Goal: Task Accomplishment & Management: Use online tool/utility

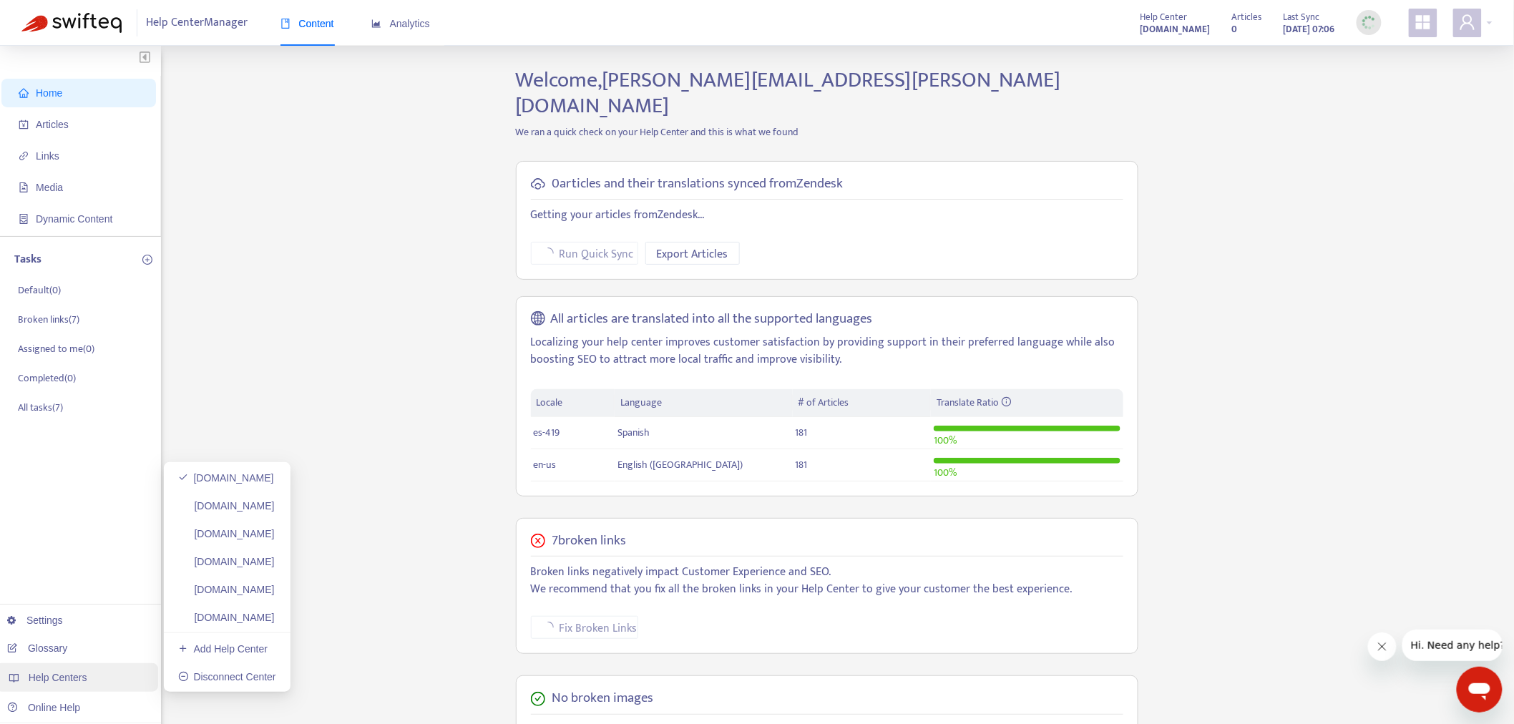
click at [97, 677] on div "Help Centers" at bounding box center [77, 677] width 162 height 29
click at [90, 122] on span "Articles" at bounding box center [82, 124] width 126 height 29
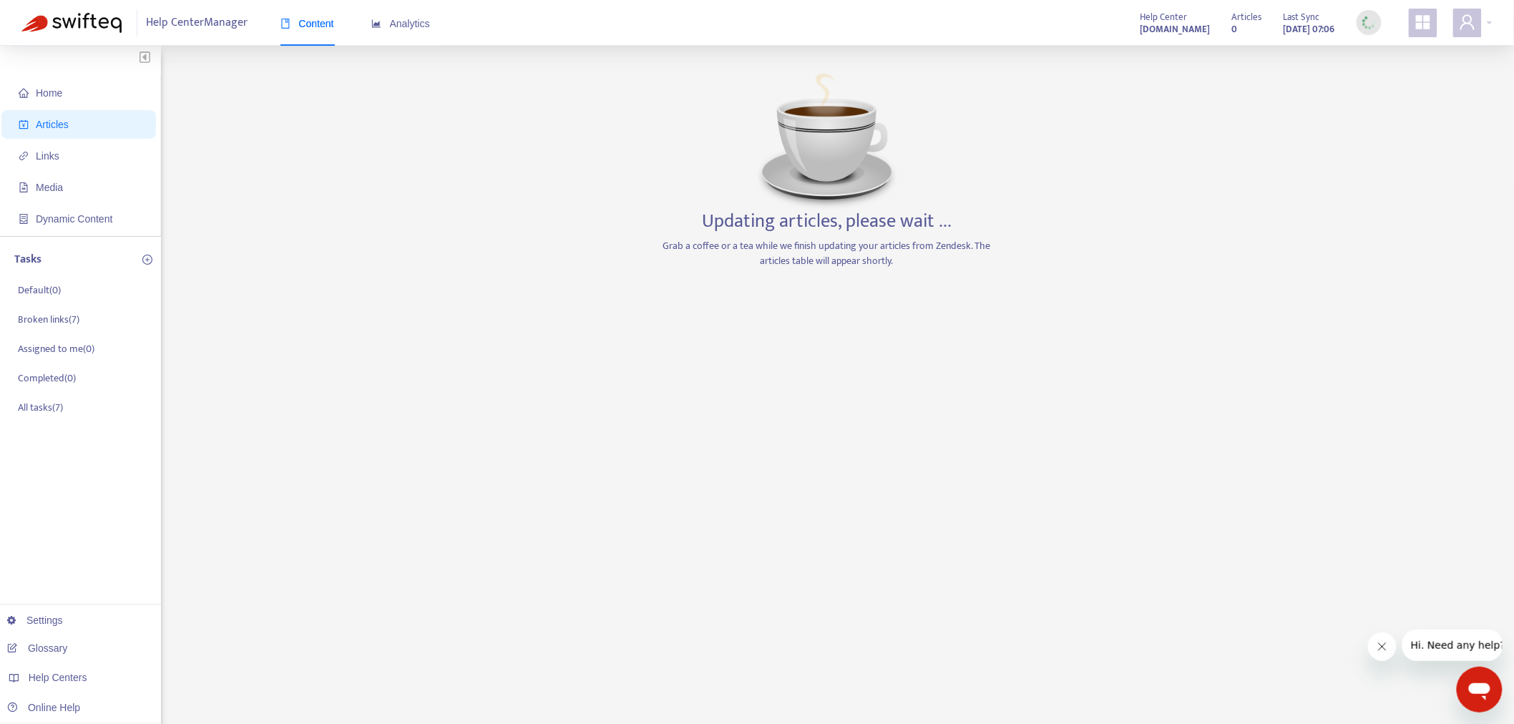
click at [54, 120] on span "Articles" at bounding box center [52, 124] width 33 height 11
click at [97, 676] on div "Help Centers" at bounding box center [77, 677] width 162 height 29
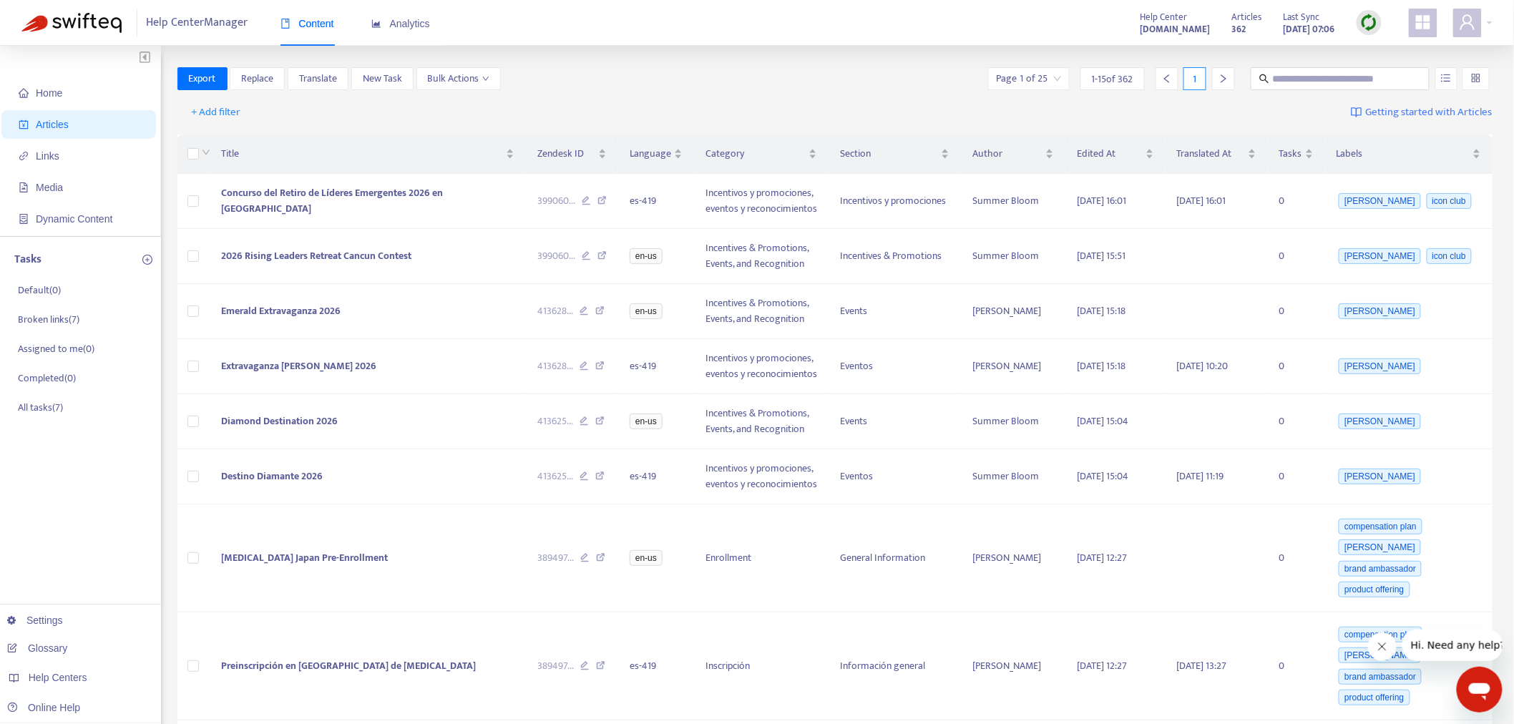
click at [1377, 26] on img at bounding box center [1370, 23] width 18 height 18
click at [1399, 76] on link "Full Sync" at bounding box center [1395, 75] width 52 height 16
drag, startPoint x: 266, startPoint y: 512, endPoint x: 632, endPoint y: 402, distance: 382.2
click at [267, 512] on link "[DOMAIN_NAME]" at bounding box center [226, 505] width 97 height 11
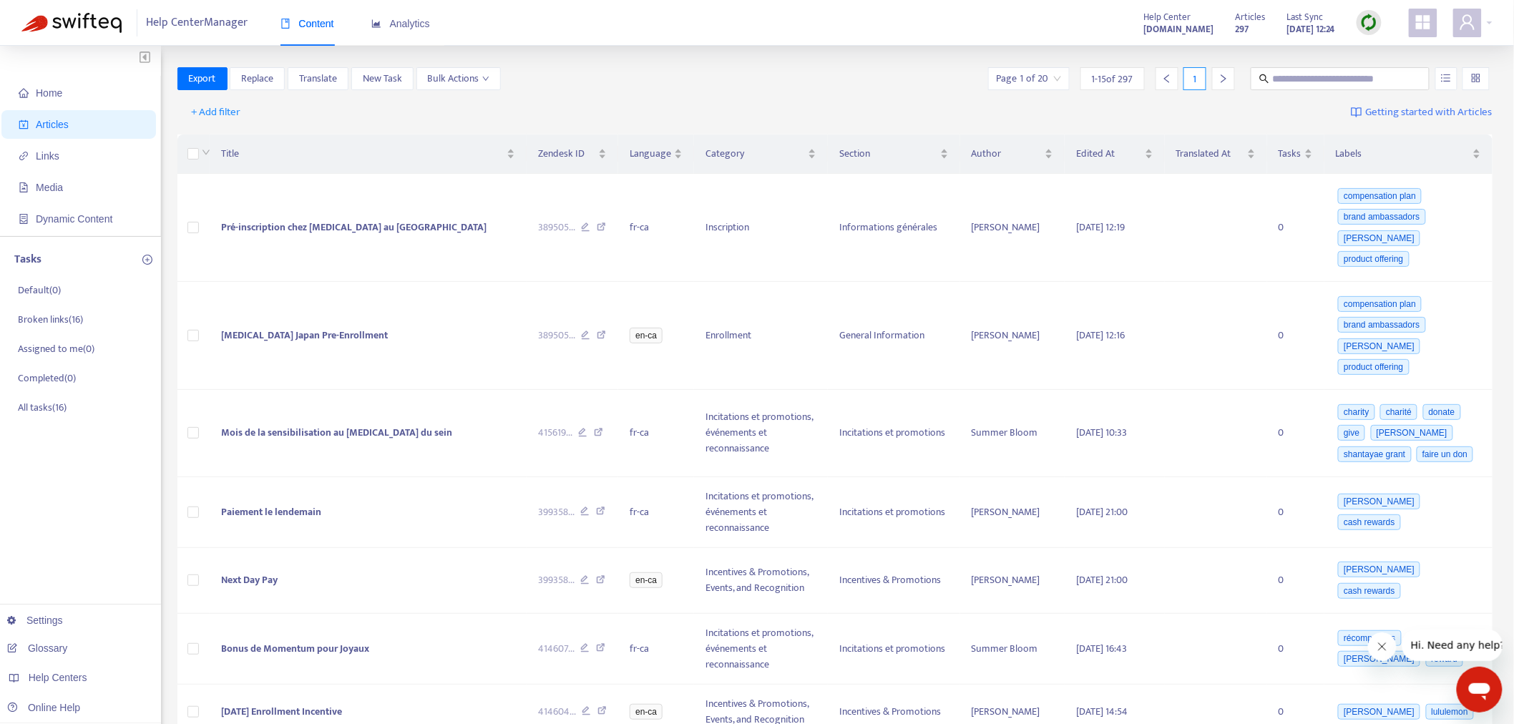
click at [1376, 24] on img at bounding box center [1370, 23] width 18 height 18
click at [1393, 73] on link "Full Sync" at bounding box center [1395, 75] width 52 height 16
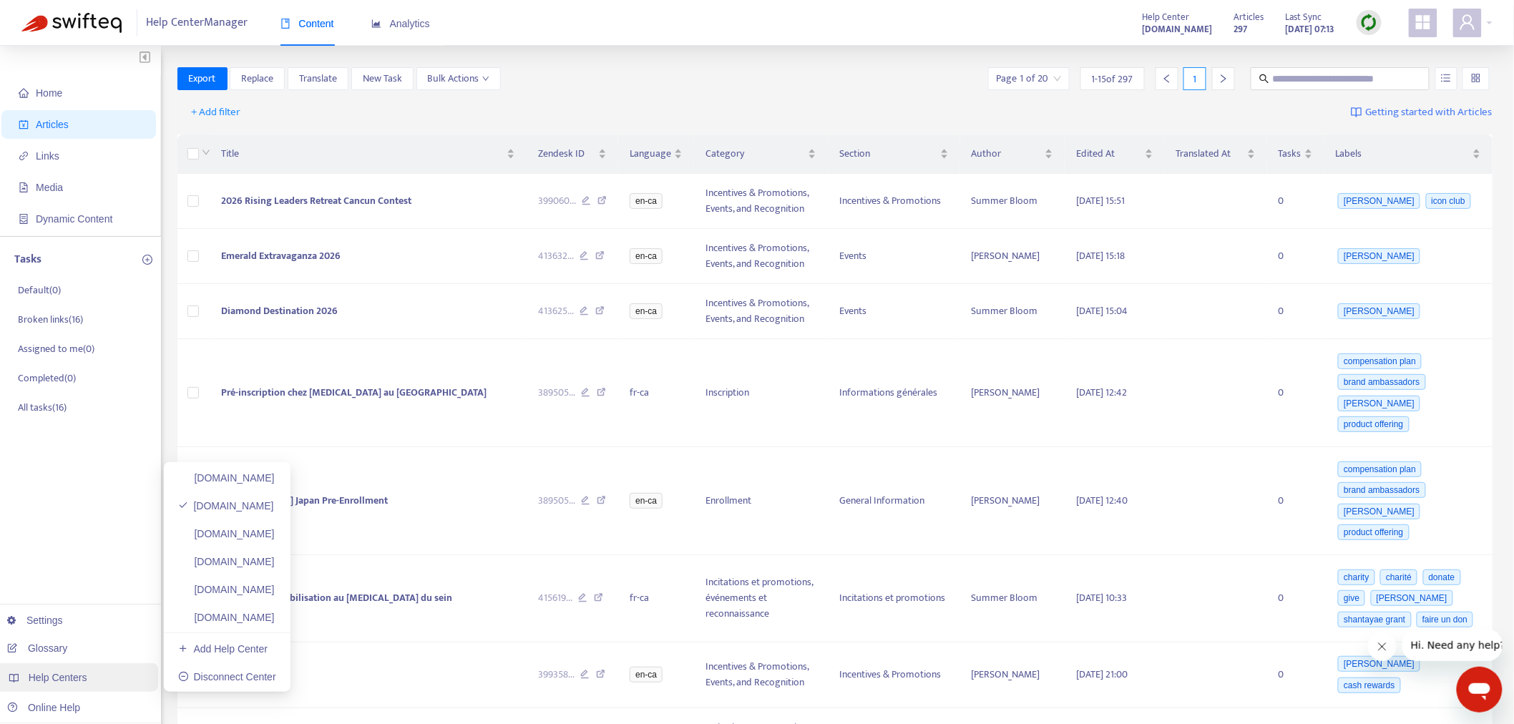
click at [80, 674] on span "Help Centers" at bounding box center [58, 677] width 59 height 11
drag, startPoint x: 80, startPoint y: 674, endPoint x: 50, endPoint y: 676, distance: 30.1
click at [50, 676] on span "Help Centers" at bounding box center [58, 677] width 59 height 11
drag, startPoint x: 263, startPoint y: 532, endPoint x: 382, endPoint y: 545, distance: 120.3
click at [263, 532] on link "[DOMAIN_NAME]" at bounding box center [226, 533] width 97 height 11
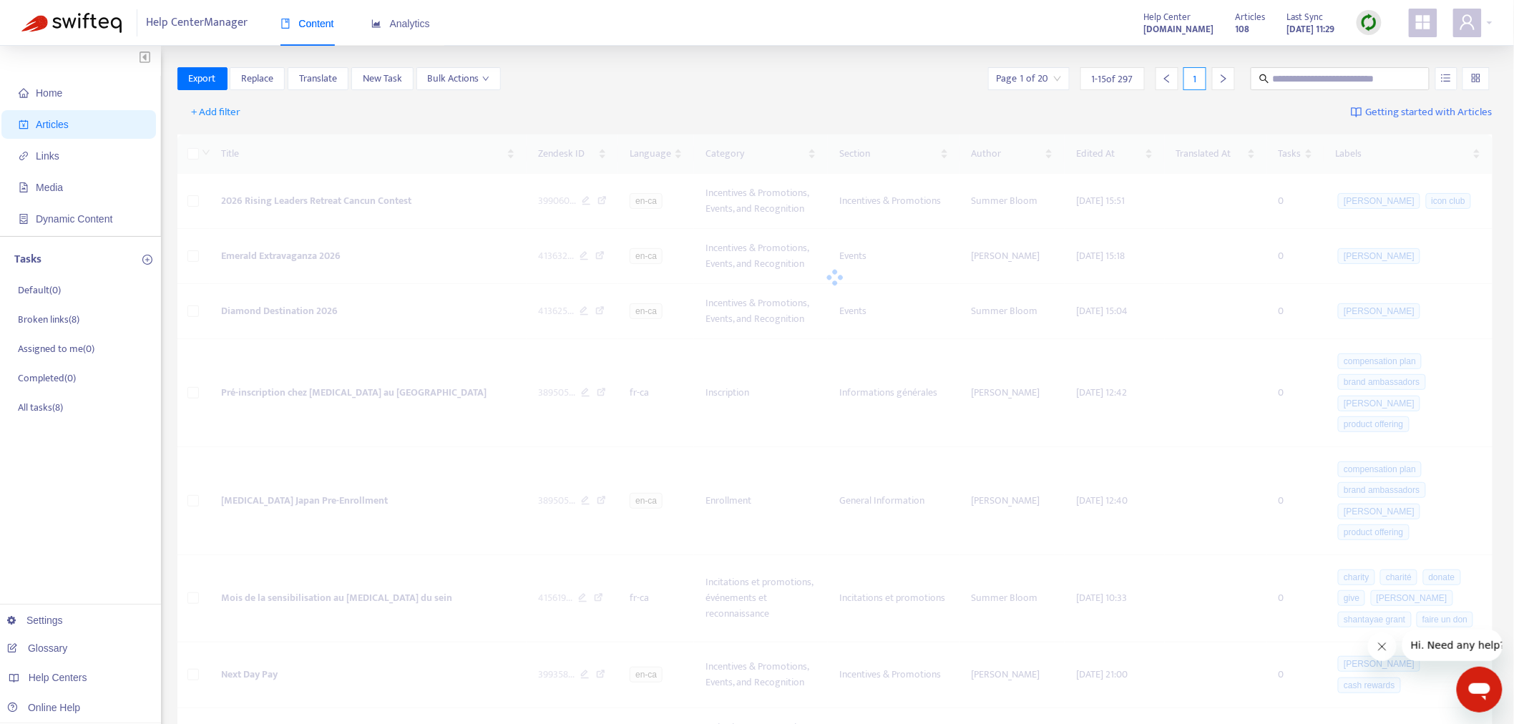
drag, startPoint x: 1358, startPoint y: 27, endPoint x: 1371, endPoint y: 33, distance: 14.1
click at [1371, 32] on div at bounding box center [1369, 22] width 25 height 25
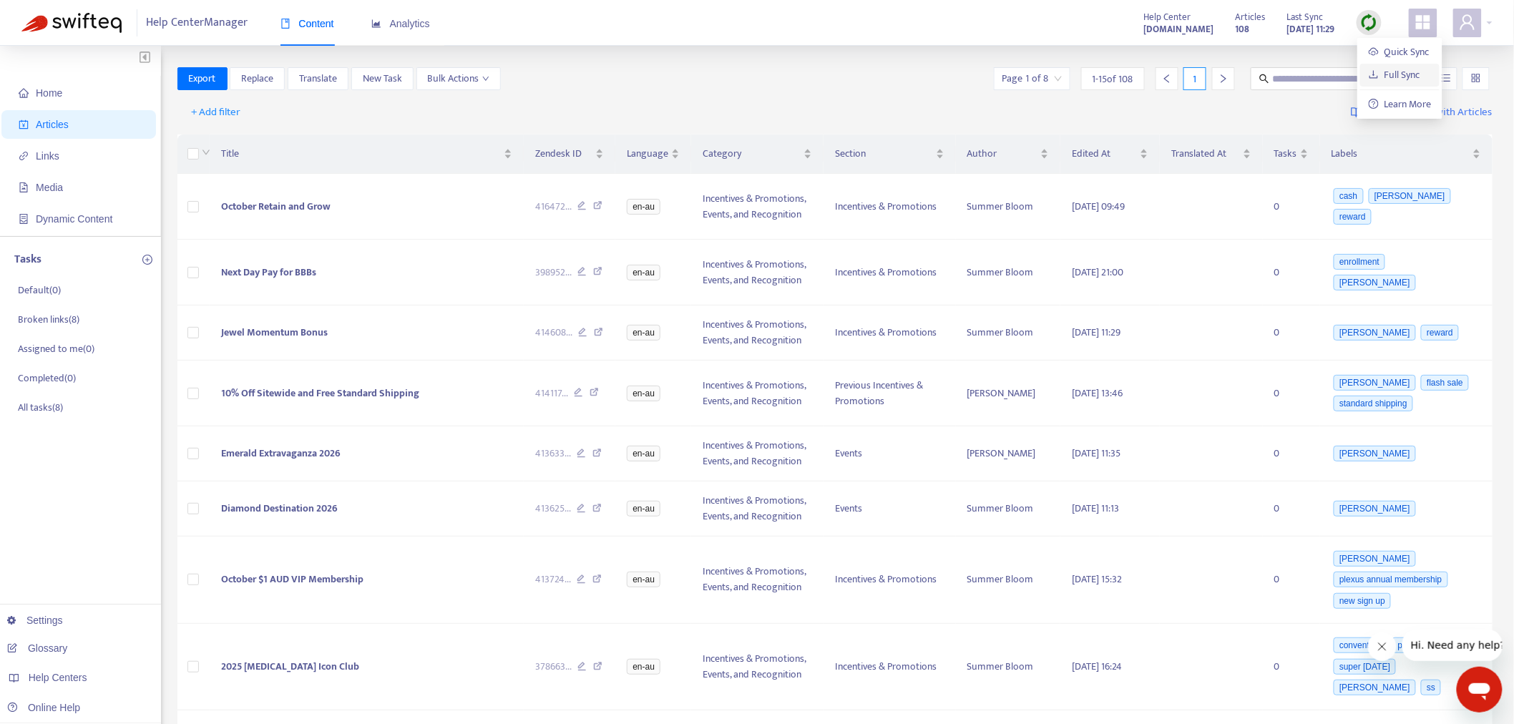
click at [1396, 77] on link "Full Sync" at bounding box center [1395, 75] width 52 height 16
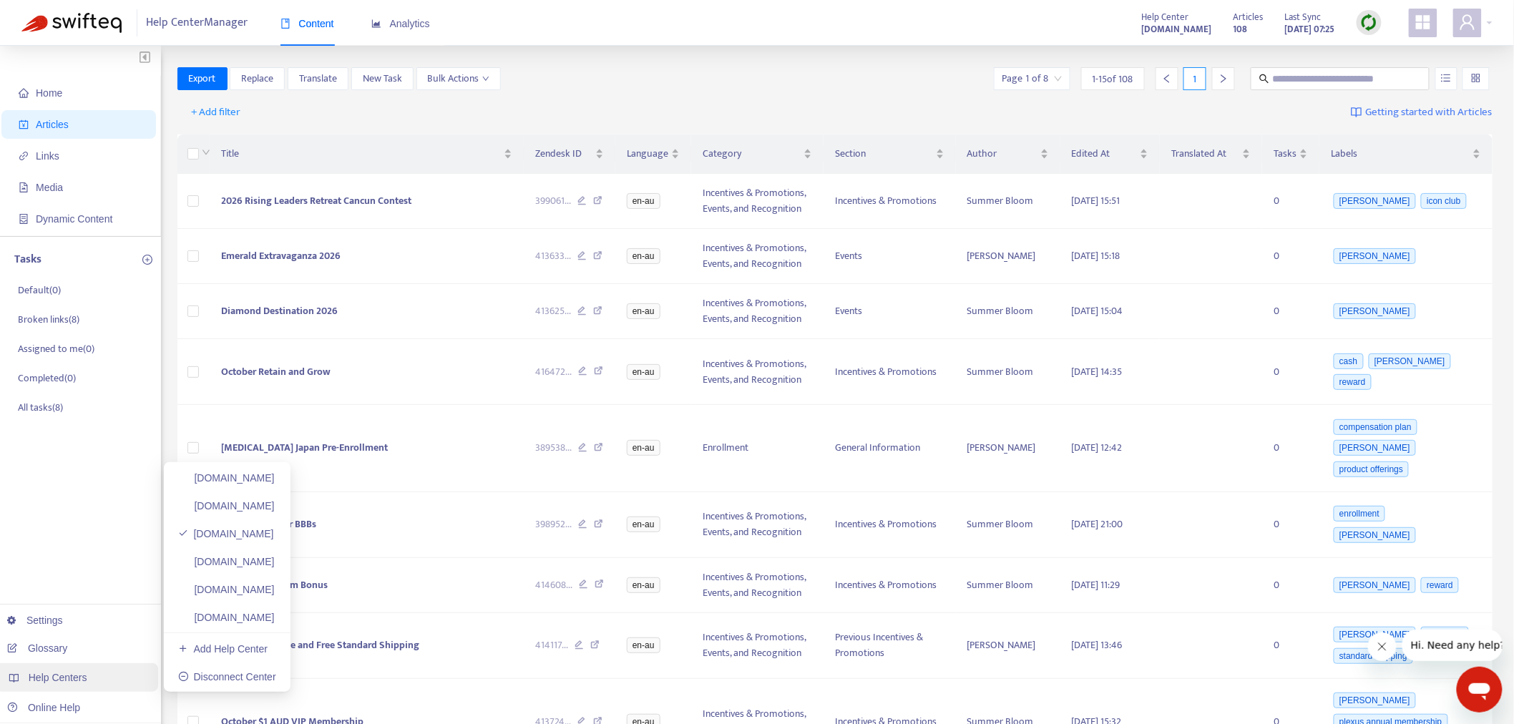
drag, startPoint x: 60, startPoint y: 671, endPoint x: 95, endPoint y: 674, distance: 35.1
click at [60, 672] on span "Help Centers" at bounding box center [58, 677] width 59 height 11
drag, startPoint x: 266, startPoint y: 566, endPoint x: 935, endPoint y: 384, distance: 693.5
click at [267, 566] on link "[DOMAIN_NAME]" at bounding box center [226, 561] width 97 height 11
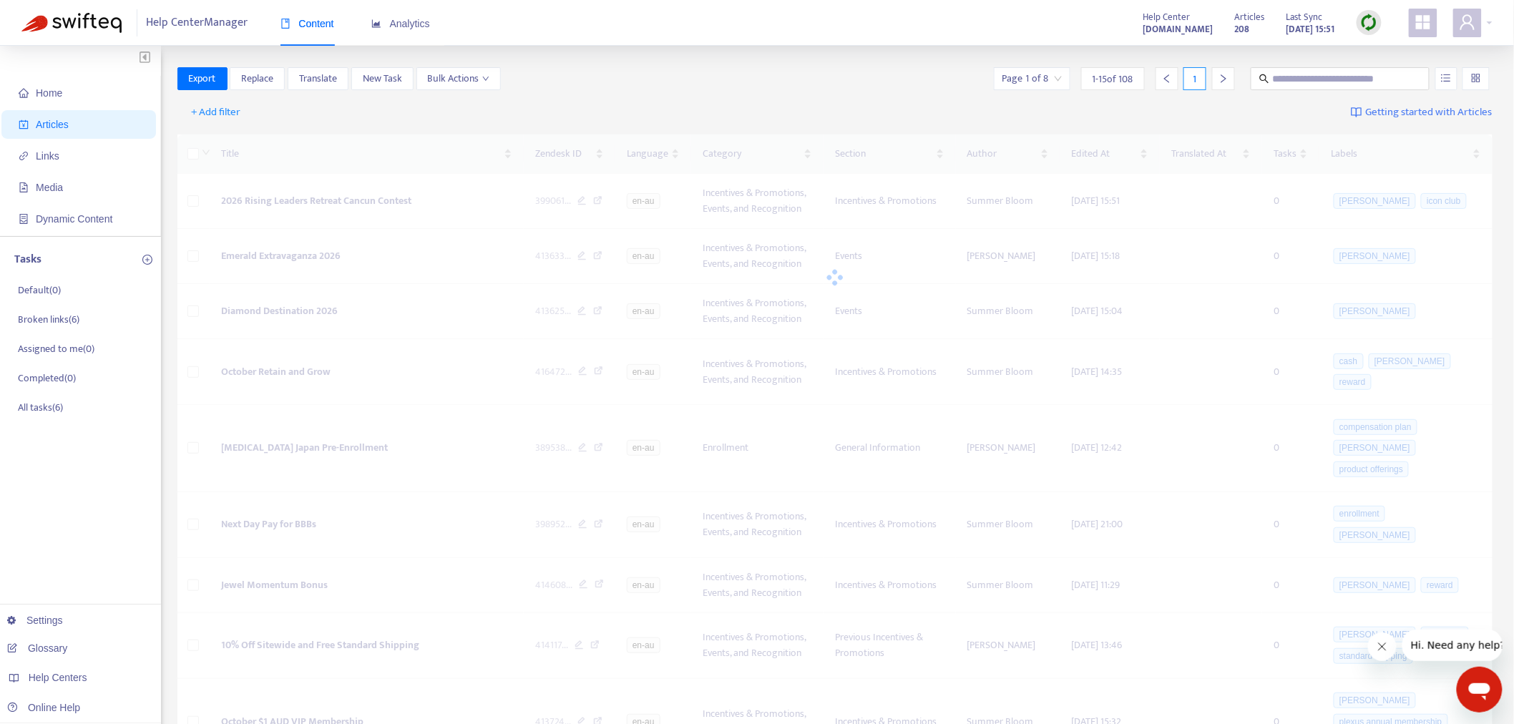
click at [1364, 25] on img at bounding box center [1370, 23] width 18 height 18
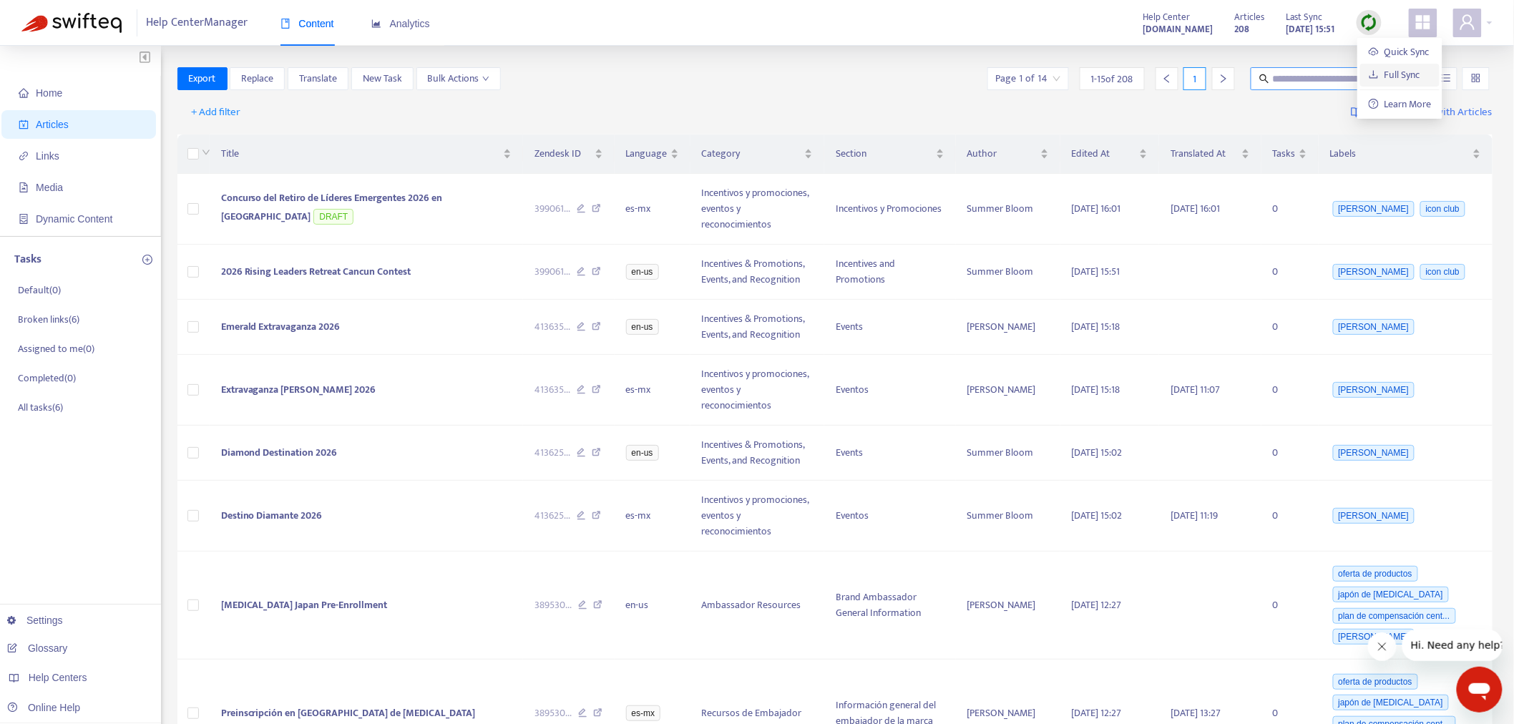
click at [1396, 74] on link "Full Sync" at bounding box center [1395, 75] width 52 height 16
drag, startPoint x: 421, startPoint y: 392, endPoint x: 830, endPoint y: 762, distance: 551.8
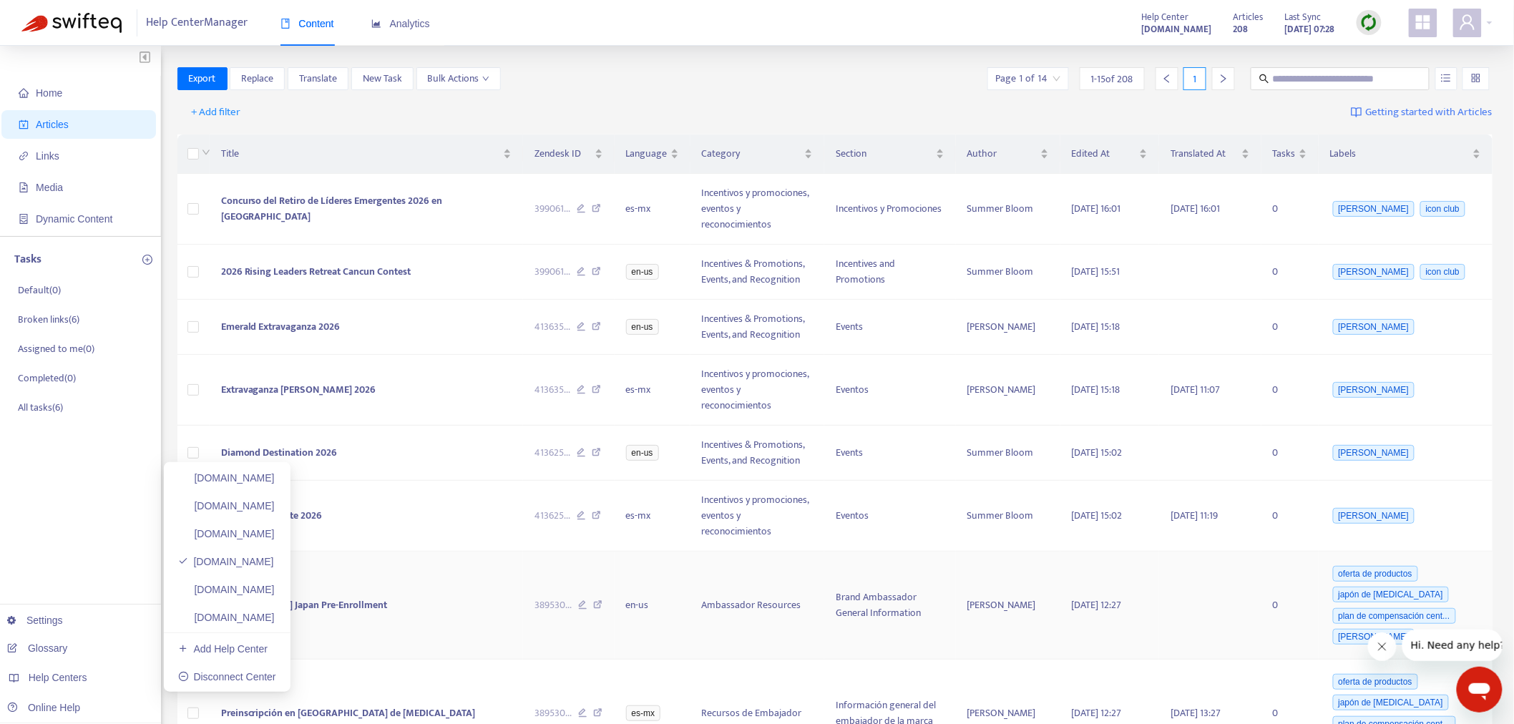
drag, startPoint x: 278, startPoint y: 595, endPoint x: 372, endPoint y: 601, distance: 94.7
click at [275, 595] on link "[DOMAIN_NAME]" at bounding box center [226, 589] width 97 height 11
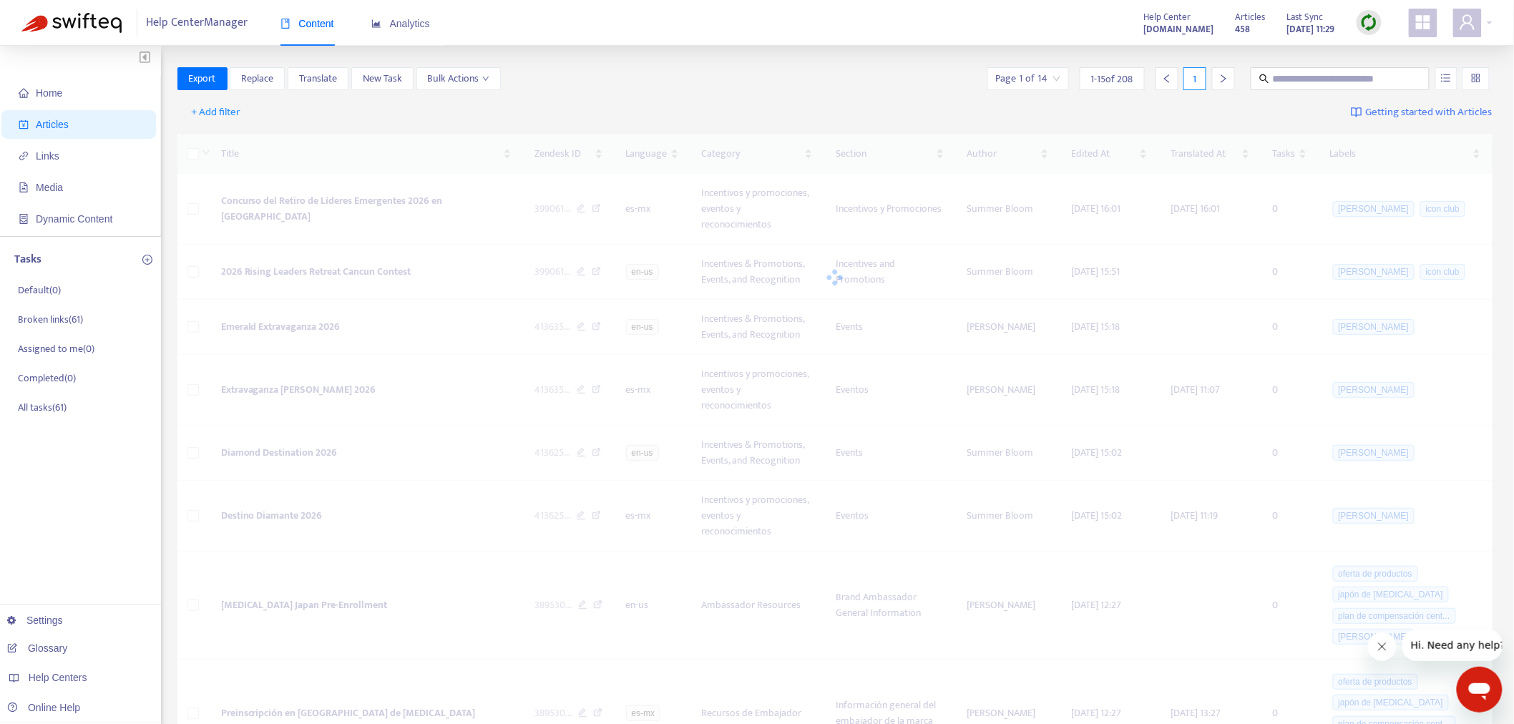
click at [1367, 24] on img at bounding box center [1370, 23] width 18 height 18
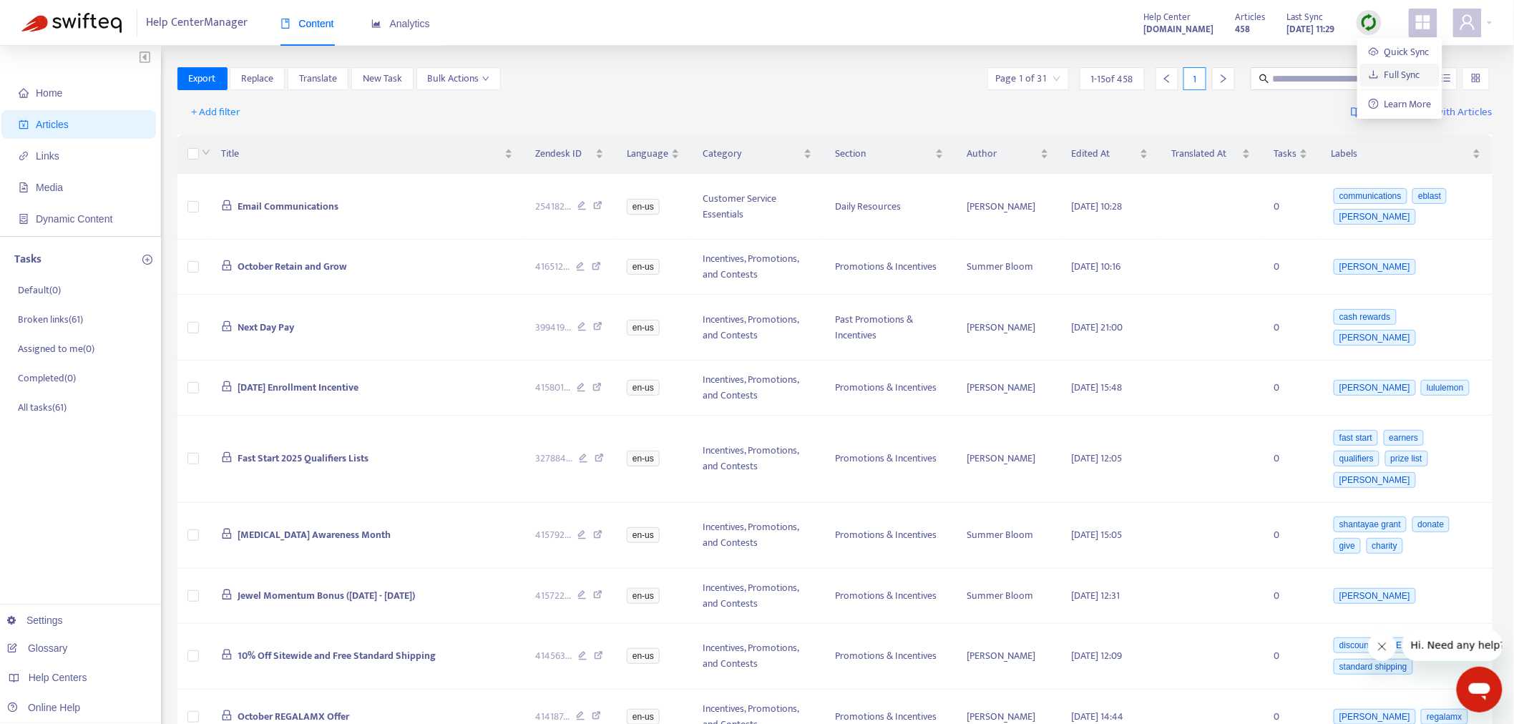
click at [1380, 69] on link "Full Sync" at bounding box center [1395, 75] width 52 height 16
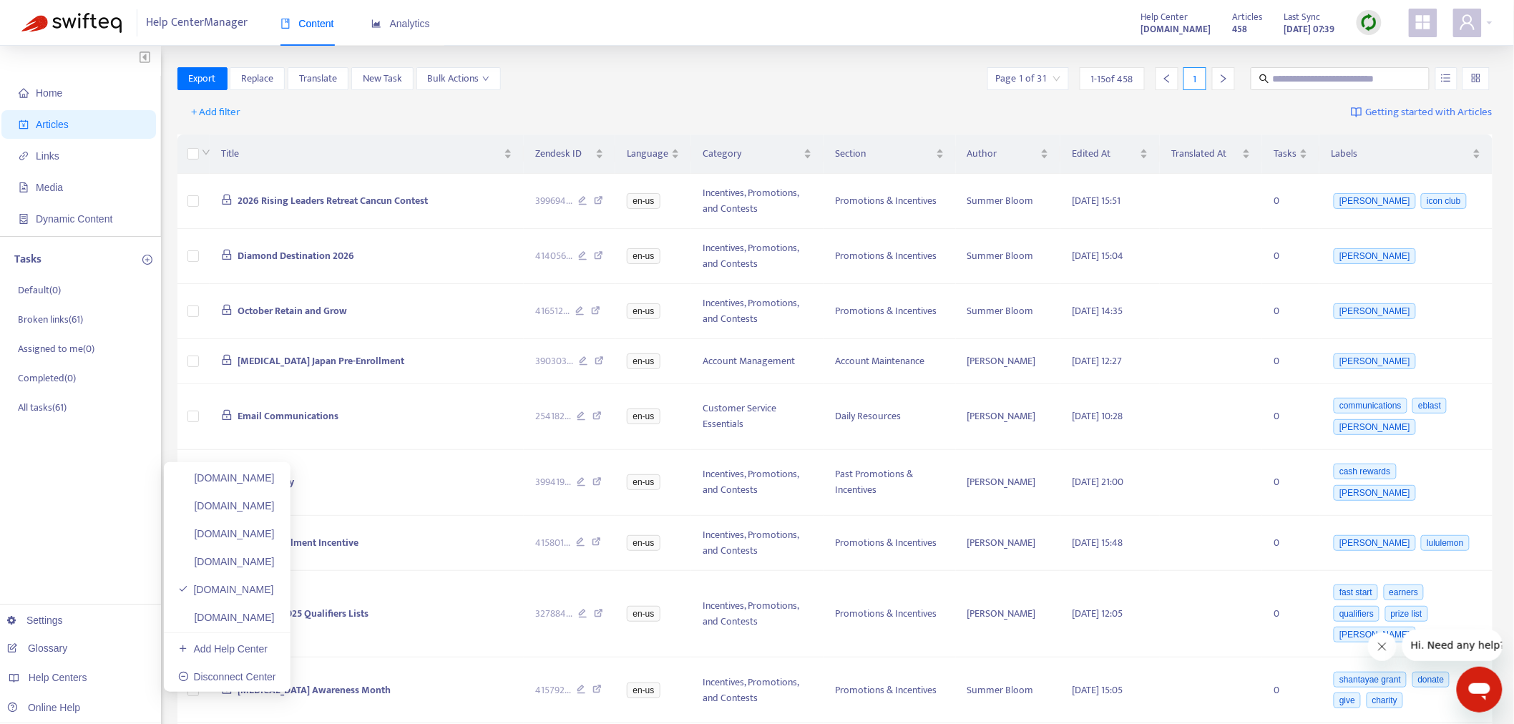
drag, startPoint x: 276, startPoint y: 621, endPoint x: 409, endPoint y: 639, distance: 135.1
click at [275, 621] on link "[DOMAIN_NAME]" at bounding box center [226, 617] width 97 height 11
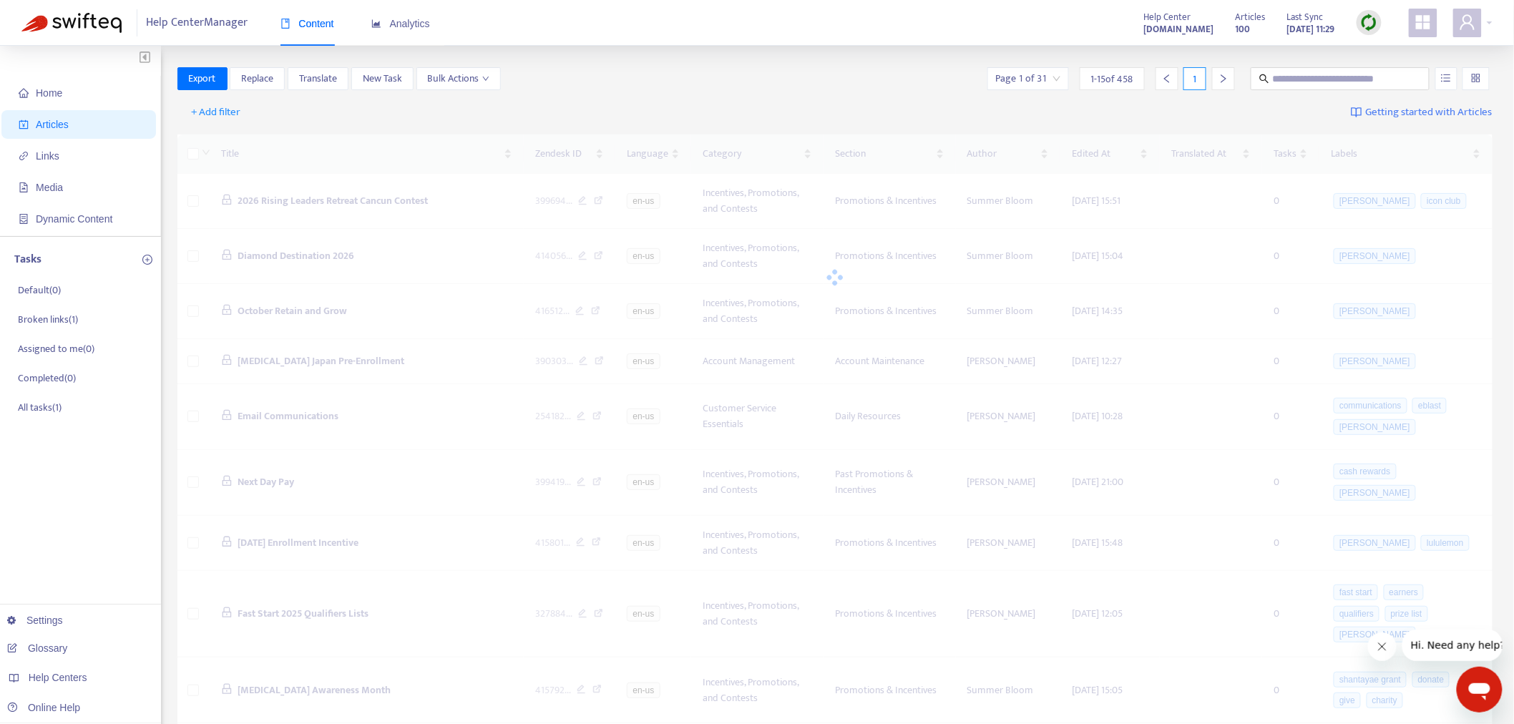
click at [1374, 26] on img at bounding box center [1370, 23] width 18 height 18
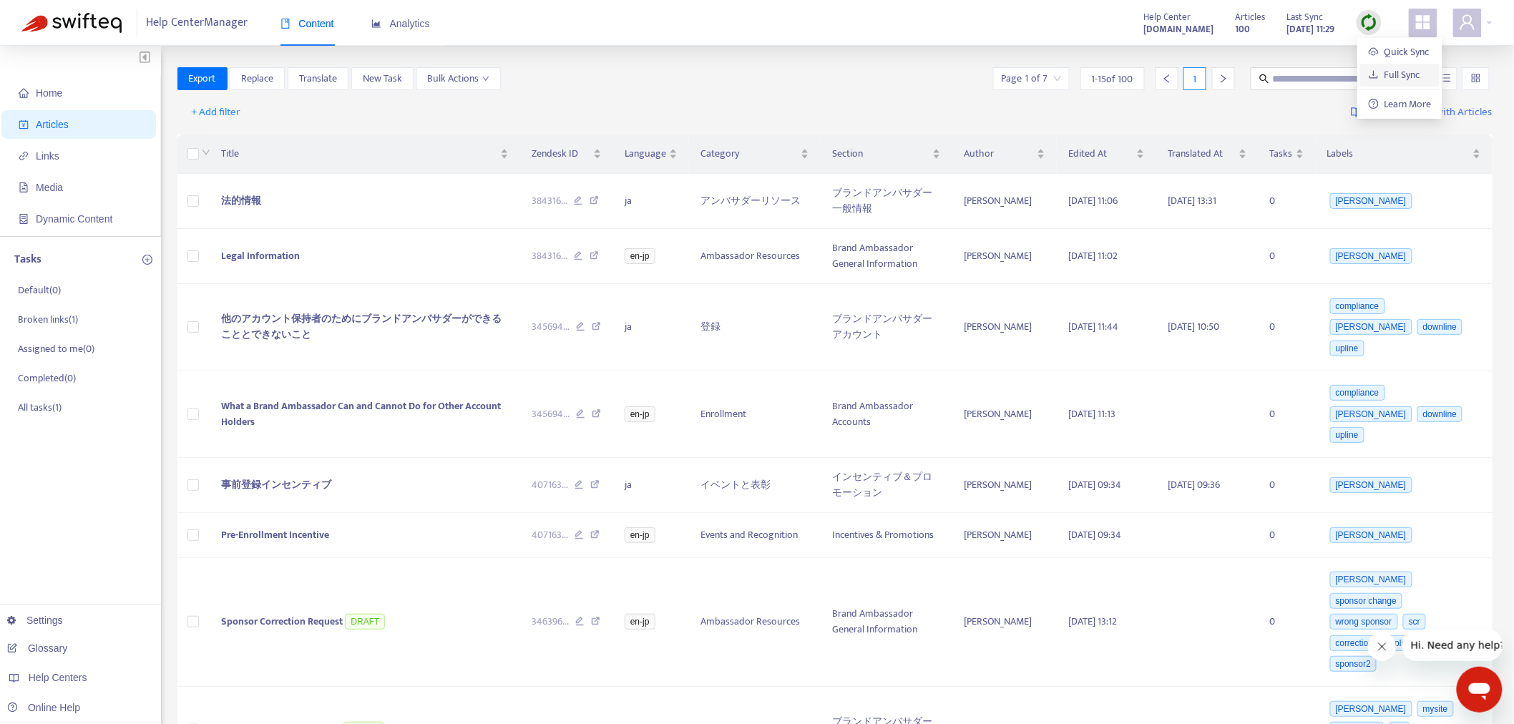
click at [1389, 80] on link "Full Sync" at bounding box center [1395, 75] width 52 height 16
